Goal: Transaction & Acquisition: Purchase product/service

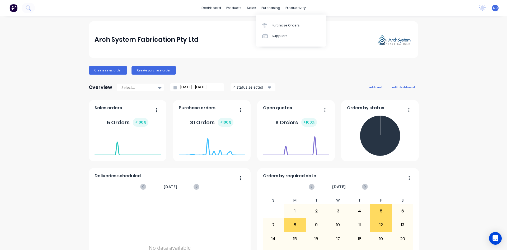
click at [274, 24] on div "Purchase Orders" at bounding box center [286, 25] width 28 height 5
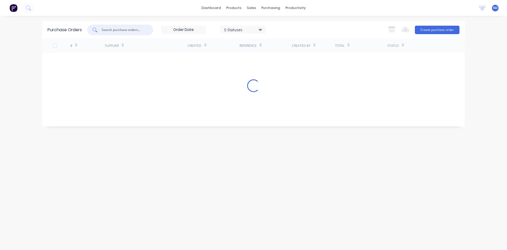
click at [144, 30] on input "text" at bounding box center [123, 29] width 44 height 5
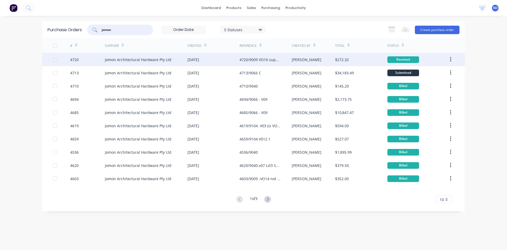
type input "jomon"
click at [109, 64] on div "Jomon Architectural Hardware Pty Ltd" at bounding box center [146, 59] width 83 height 13
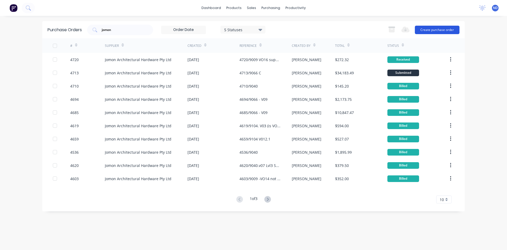
click at [432, 31] on button "Create purchase order" at bounding box center [437, 30] width 45 height 8
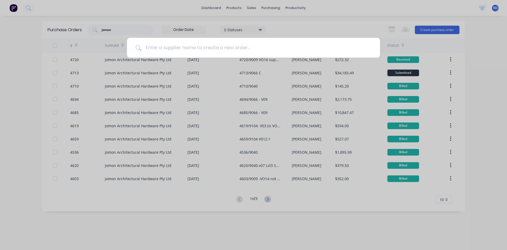
click at [188, 48] on input at bounding box center [256, 48] width 230 height 20
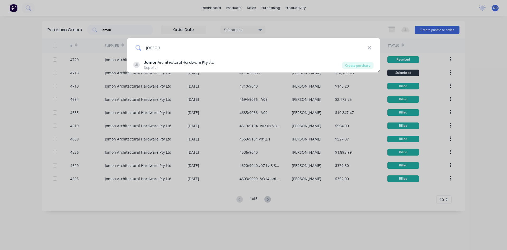
type input "jomon"
drag, startPoint x: 188, startPoint y: 60, endPoint x: 189, endPoint y: 53, distance: 7.8
click at [189, 56] on div "jomon JL Jomon Architectural Hardware Pty Ltd Supplier Create purchase" at bounding box center [254, 55] width 254 height 35
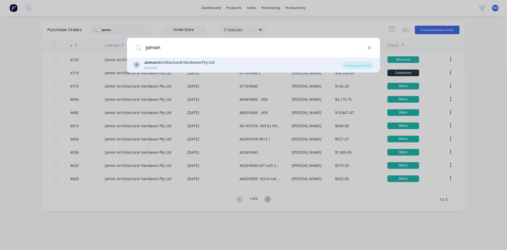
click at [201, 60] on div "Jomon Architectural Hardware Pty Ltd" at bounding box center [179, 63] width 71 height 6
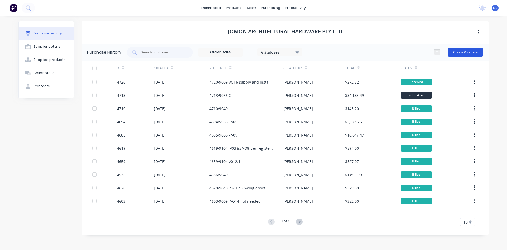
click at [477, 51] on button "Create Purchase" at bounding box center [466, 52] width 36 height 8
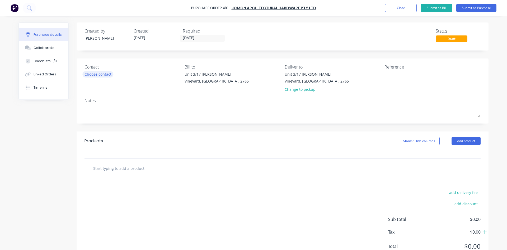
click at [90, 74] on div "Choose contact" at bounding box center [98, 74] width 27 height 6
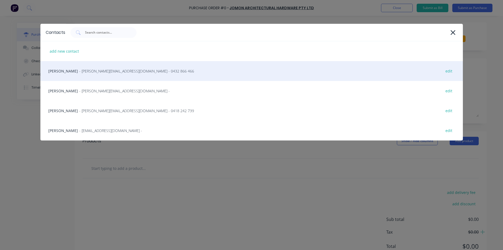
click at [65, 74] on div "[PERSON_NAME] - [PERSON_NAME][EMAIL_ADDRESS][DOMAIN_NAME] - 0432 866 466 edit" at bounding box center [251, 71] width 423 height 20
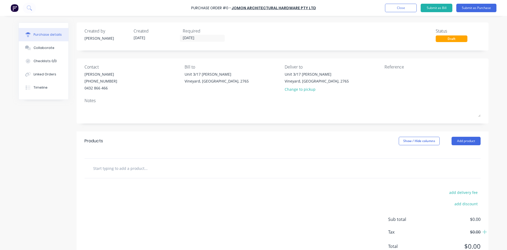
click at [118, 162] on div at bounding box center [283, 167] width 396 height 19
click at [116, 166] on input "text" at bounding box center [146, 168] width 106 height 11
paste input "18570000 TS91 TS92 TS93 Hold Open Device $65 ea + gst"
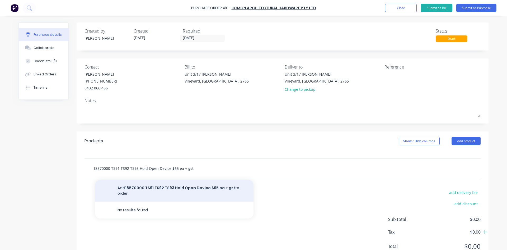
type input "18570000 TS91 TS92 TS93 Hold Open Device $65 ea + gst"
click at [189, 190] on button "Add 18570000 TS91 TS92 TS93 Hold Open Device $65 ea + gst to order" at bounding box center [174, 191] width 158 height 22
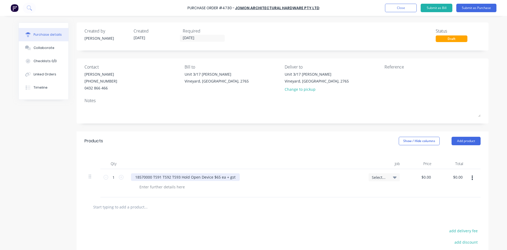
click at [233, 177] on div "18570000 TS91 TS92 TS93 Hold Open Device $65 ea + gst" at bounding box center [185, 177] width 109 height 8
click at [429, 177] on input "0.0000" at bounding box center [425, 177] width 14 height 8
type input "0"
type input "$65.00"
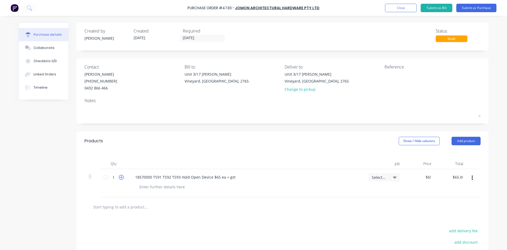
click at [121, 178] on icon at bounding box center [121, 177] width 5 height 5
type input "2"
type input "$130.00"
click at [121, 178] on icon at bounding box center [121, 177] width 5 height 5
type input "3"
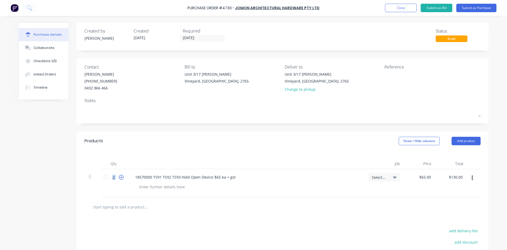
type input "$195.00"
click at [233, 176] on div "18570000 TS91 TS92 TS93 Hold Open Device $65 ea + gst" at bounding box center [185, 177] width 109 height 8
click at [390, 78] on textarea "To enrich screen reader interactions, please activate Accessibility in Grammarl…" at bounding box center [418, 77] width 66 height 12
click at [393, 177] on icon at bounding box center [395, 177] width 4 height 2
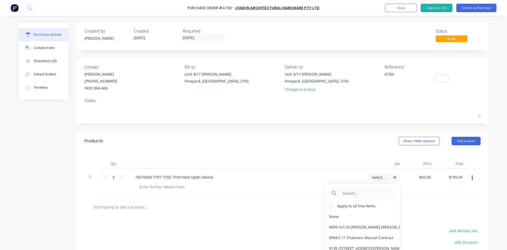
click at [393, 177] on icon at bounding box center [395, 177] width 4 height 2
click at [304, 134] on div "Products Show / Hide columns Add product" at bounding box center [283, 140] width 412 height 19
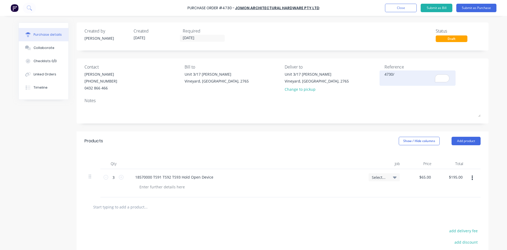
click at [404, 76] on textarea "4730/" at bounding box center [418, 77] width 66 height 12
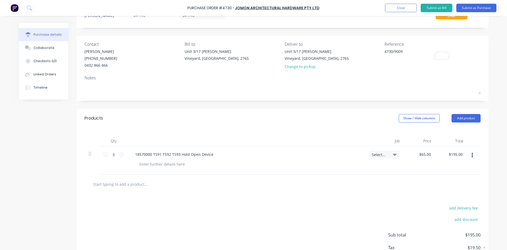
scroll to position [59, 0]
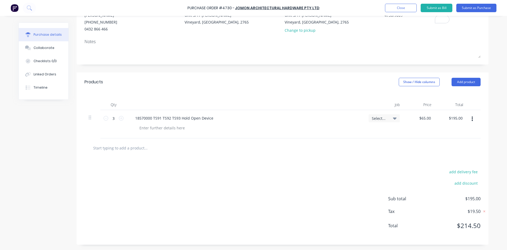
type textarea "4730/9009"
click at [393, 118] on icon at bounding box center [395, 118] width 4 height 2
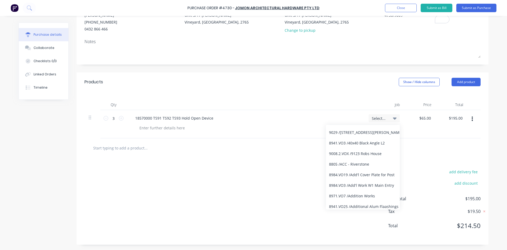
scroll to position [0, 0]
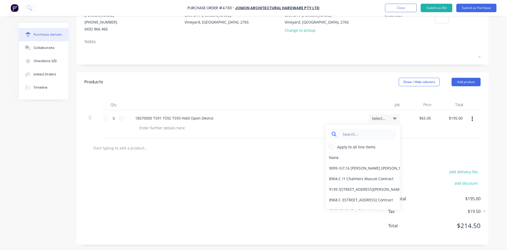
click at [349, 134] on input at bounding box center [367, 134] width 54 height 11
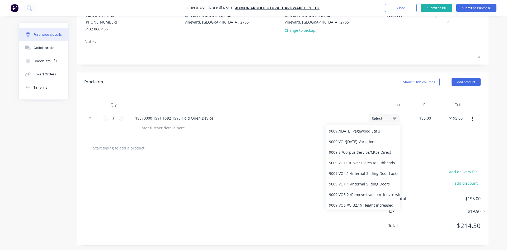
scroll to position [80, 0]
type input "9009"
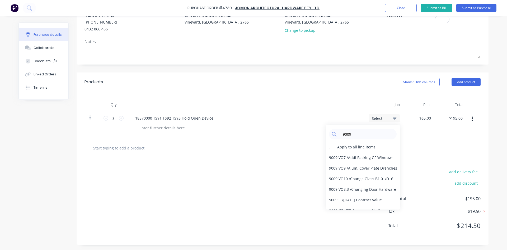
click at [285, 199] on div "add delivery fee add discount Sub total $195.00 Tax $19.50 Total $214.50" at bounding box center [283, 200] width 412 height 87
click at [330, 97] on div "Qty Job Price Total 3 3 18570000 TS91 TS92 TS93 Hold Open Device Select... 9009…" at bounding box center [283, 114] width 412 height 47
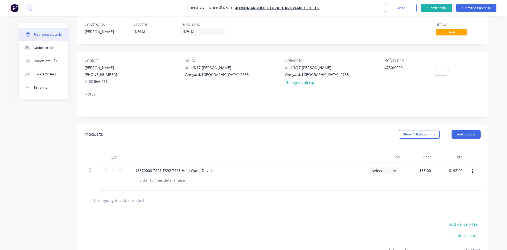
scroll to position [6, 0]
click at [404, 71] on textarea "4730/9009" at bounding box center [418, 71] width 66 height 12
type textarea "4730/9009 VO16"
click at [482, 8] on button "Submit as Purchase" at bounding box center [476, 8] width 40 height 8
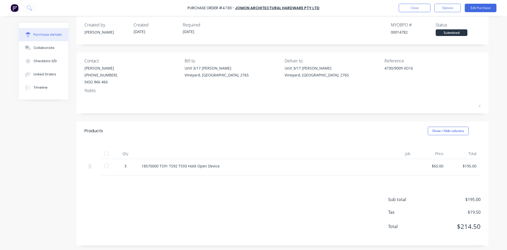
scroll to position [0, 0]
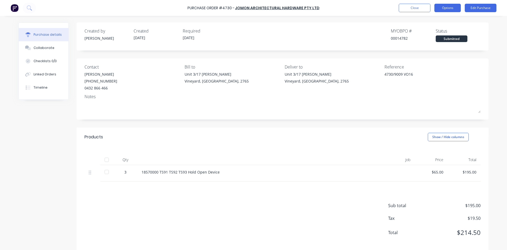
click at [450, 9] on button "Options" at bounding box center [447, 8] width 26 height 8
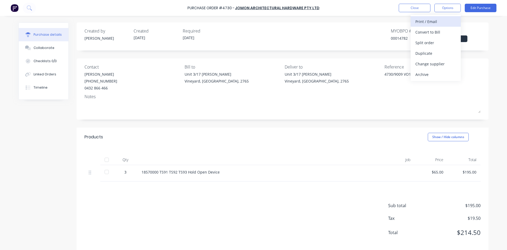
click at [427, 22] on div "Print / Email" at bounding box center [435, 22] width 41 height 8
click at [427, 31] on div "With pricing" at bounding box center [435, 32] width 41 height 8
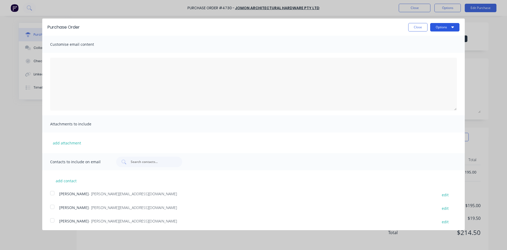
click at [451, 27] on icon "button" at bounding box center [452, 27] width 3 height 2
click at [432, 40] on div "Print" at bounding box center [434, 41] width 41 height 8
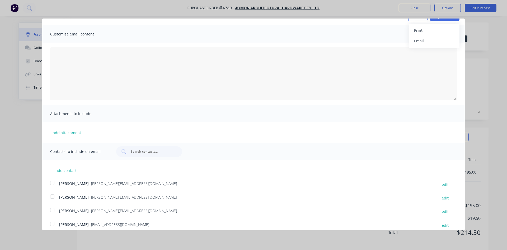
scroll to position [15, 0]
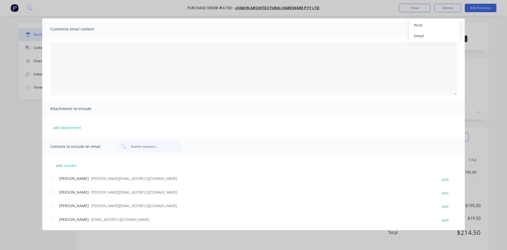
click at [53, 177] on div at bounding box center [52, 177] width 11 height 11
click at [50, 219] on div at bounding box center [52, 218] width 11 height 11
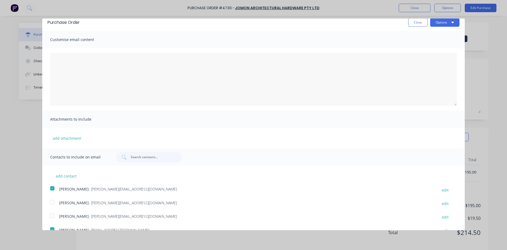
scroll to position [0, 0]
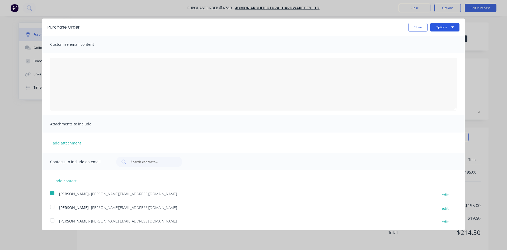
click at [450, 26] on button "Options" at bounding box center [444, 27] width 29 height 8
click at [441, 49] on div "Email" at bounding box center [434, 51] width 41 height 8
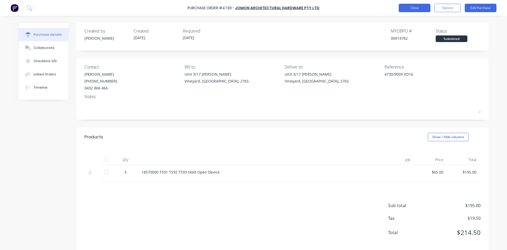
click at [406, 7] on button "Close" at bounding box center [415, 8] width 32 height 8
